Goal: Task Accomplishment & Management: Use online tool/utility

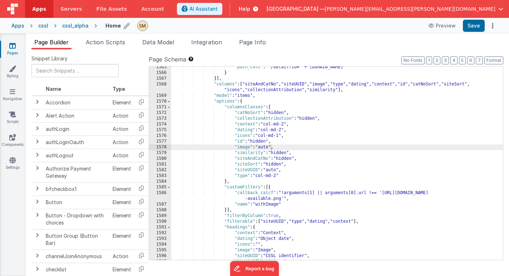
scroll to position [9055, 0]
click at [44, 26] on div "cssl" at bounding box center [43, 25] width 10 height 7
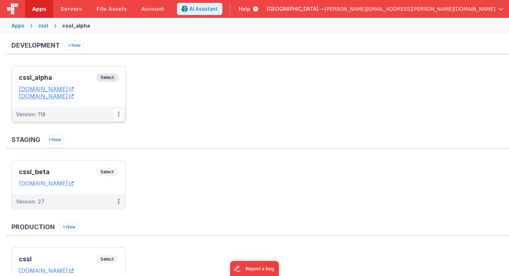
click at [118, 115] on button at bounding box center [119, 114] width 14 height 15
click at [119, 113] on button at bounding box center [119, 114] width 14 height 15
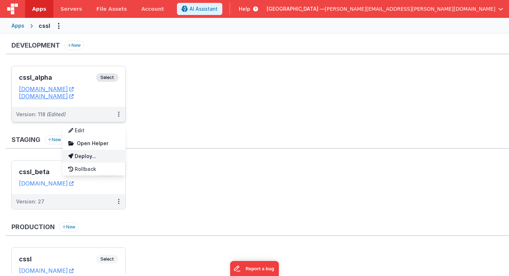
click at [102, 158] on link "Deploy..." at bounding box center [94, 156] width 63 height 13
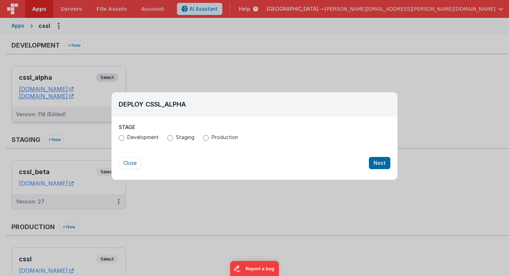
click at [212, 138] on span "Production" at bounding box center [225, 137] width 26 height 7
click at [209, 138] on input "Production" at bounding box center [206, 138] width 6 height 6
radio input "true"
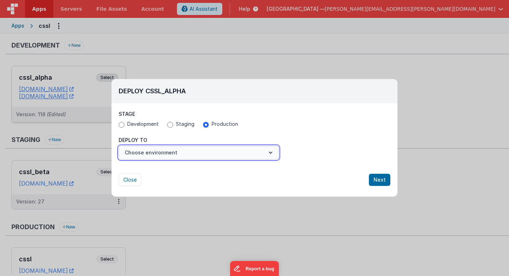
click at [208, 151] on button "Choose environment" at bounding box center [199, 153] width 160 height 14
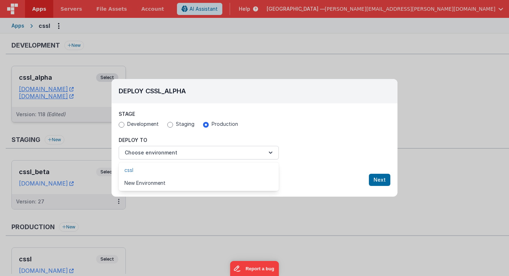
click at [201, 173] on link "cssl" at bounding box center [199, 170] width 160 height 13
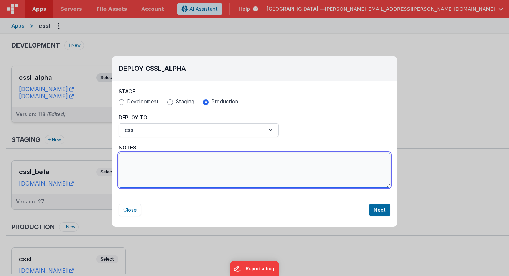
click at [201, 173] on textarea "Notes" at bounding box center [255, 170] width 272 height 35
type textarea "F"
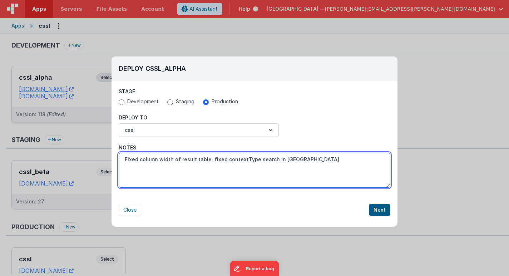
type textarea "Fixed column width of result table; fixed contextType search in [GEOGRAPHIC_DAT…"
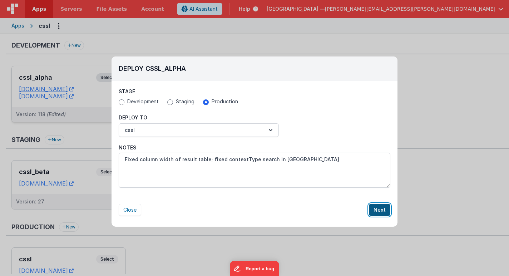
click at [382, 208] on button "Next" at bounding box center [379, 210] width 21 height 12
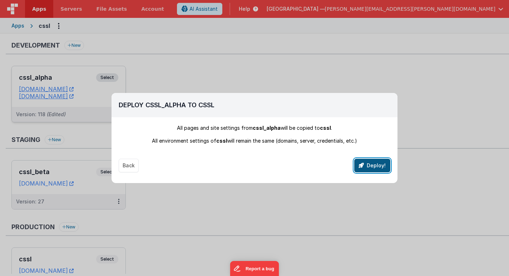
click at [368, 164] on button "Deploy!" at bounding box center [372, 166] width 36 height 14
